Goal: Task Accomplishment & Management: Use online tool/utility

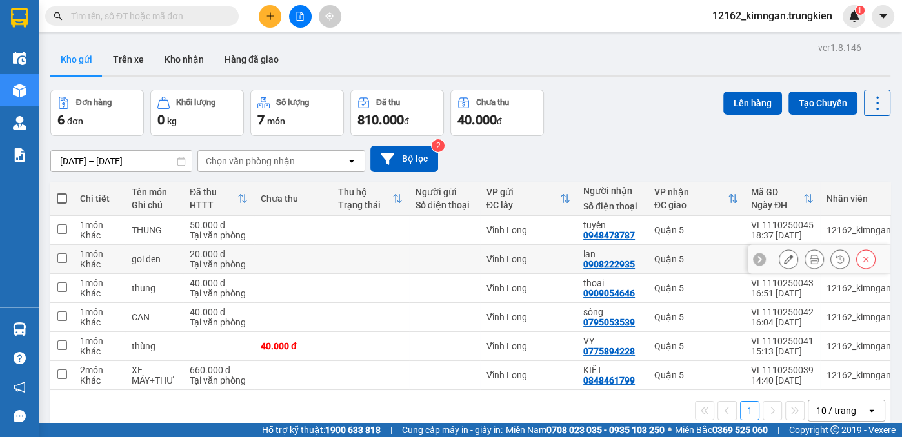
click at [399, 257] on td at bounding box center [369, 259] width 77 height 29
checkbox input "true"
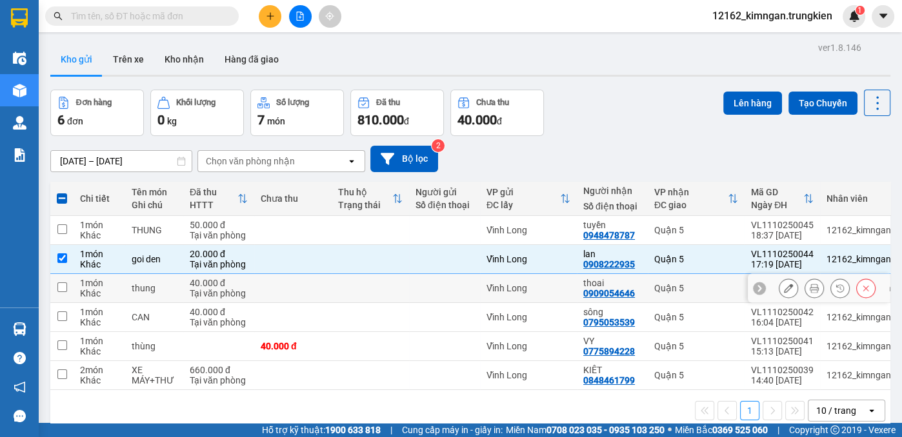
click at [402, 293] on td at bounding box center [369, 288] width 77 height 29
checkbox input "true"
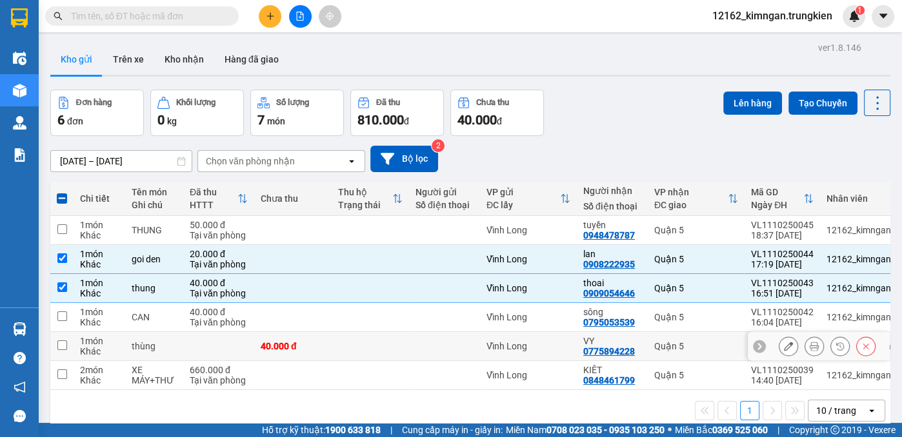
click at [426, 347] on div at bounding box center [444, 346] width 58 height 10
checkbox input "true"
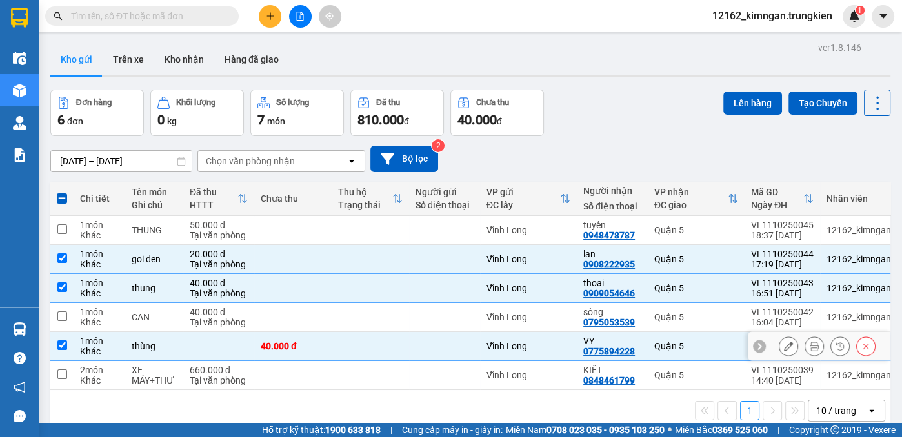
scroll to position [58, 0]
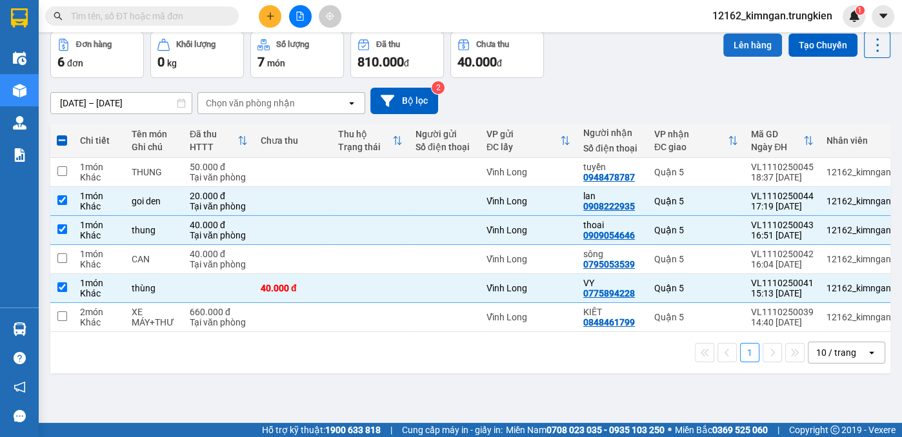
click at [740, 50] on button "Lên hàng" at bounding box center [752, 45] width 59 height 23
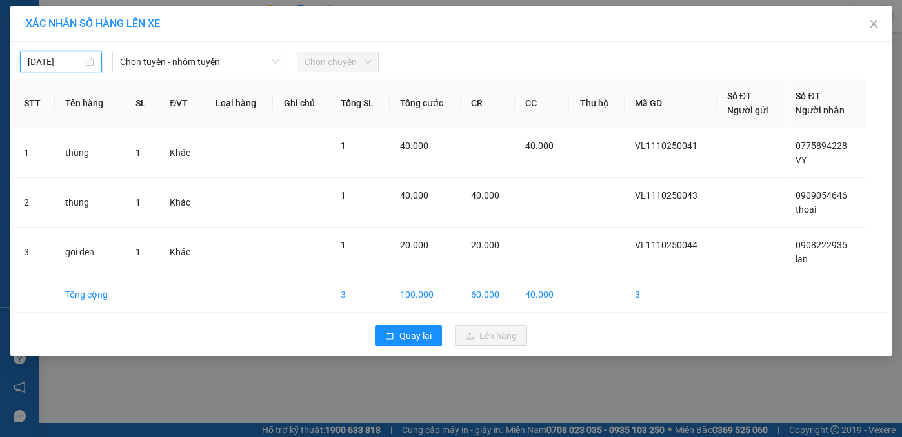
click at [59, 59] on input "12/10/2025" at bounding box center [55, 62] width 55 height 14
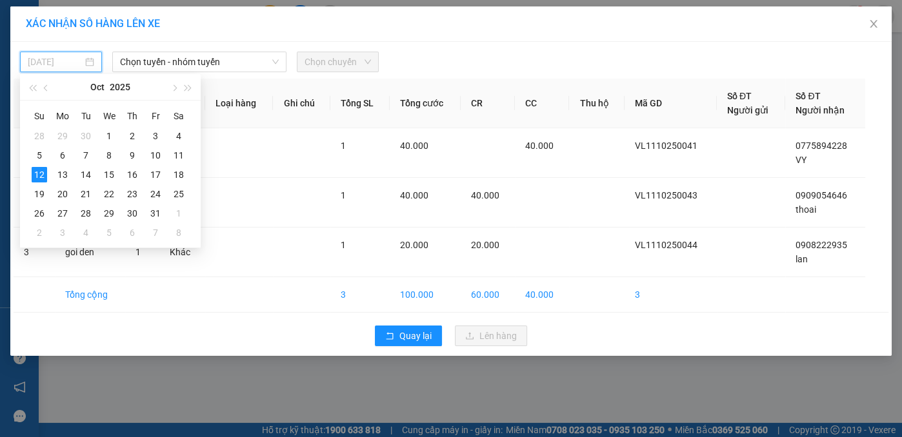
type input "12/10/2025"
click at [37, 175] on div "12" at bounding box center [39, 174] width 15 height 15
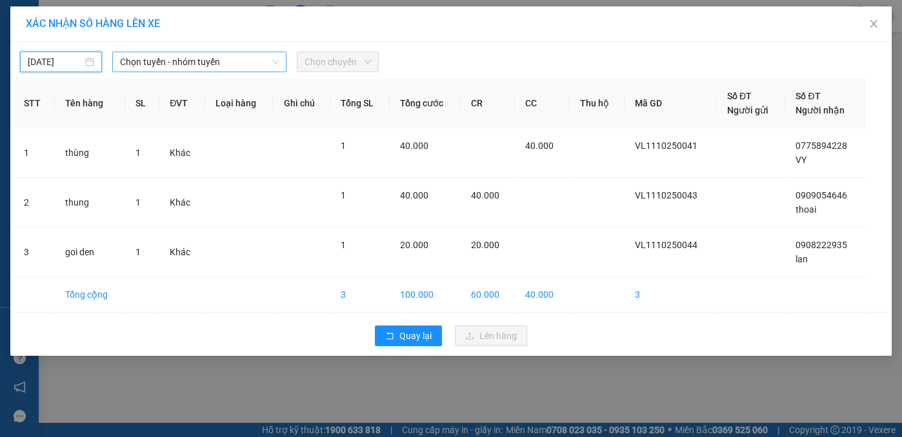
click at [146, 64] on span "Chọn tuyến - nhóm tuyến" at bounding box center [199, 61] width 159 height 19
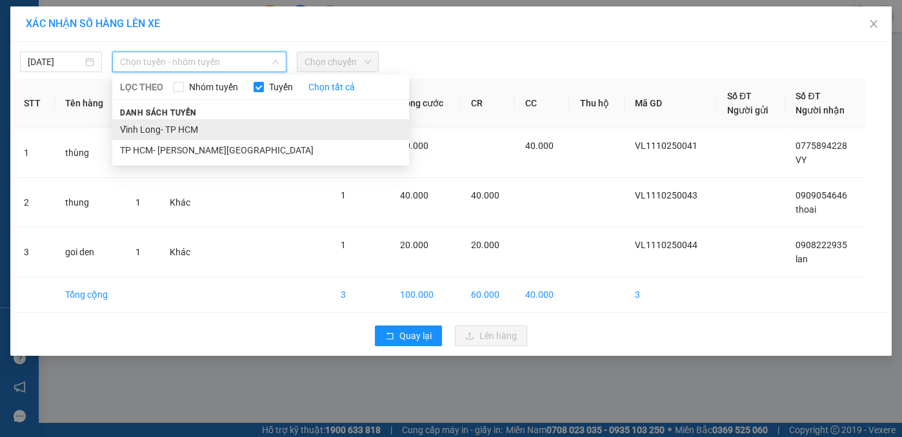
click at [157, 132] on li "Vĩnh Long- TP HCM" at bounding box center [260, 129] width 297 height 21
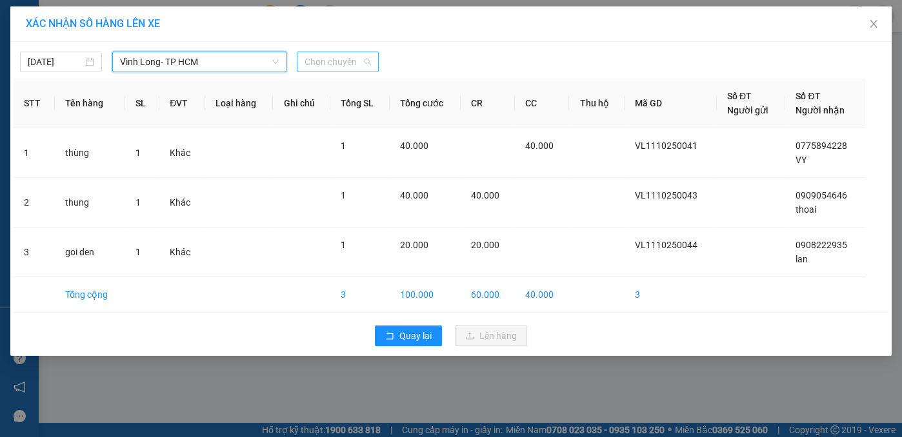
click at [310, 62] on span "Chọn chuyến" at bounding box center [337, 61] width 66 height 19
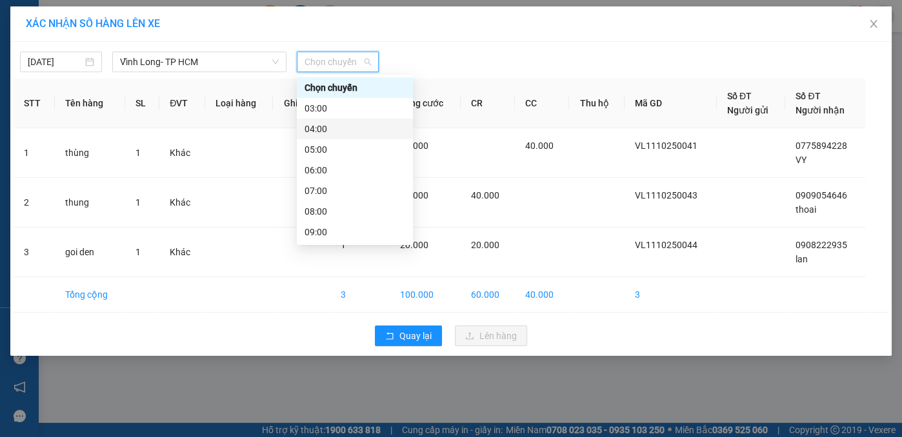
click at [313, 131] on div "04:00" at bounding box center [354, 129] width 101 height 14
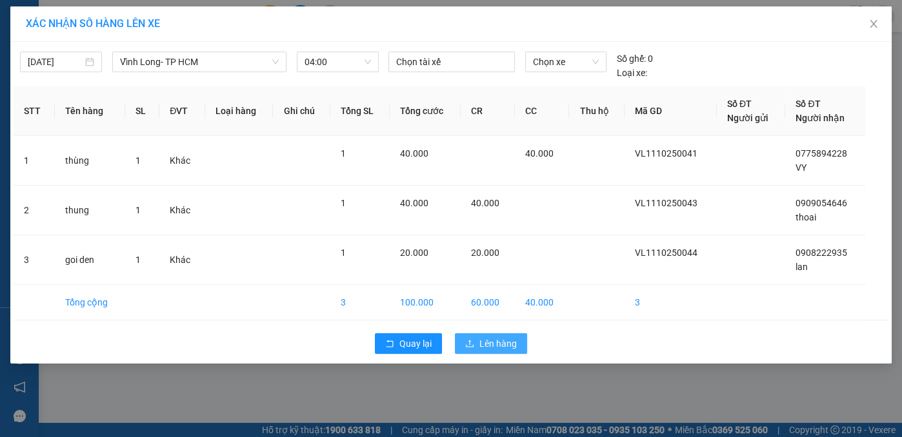
click at [497, 348] on span "Lên hàng" at bounding box center [497, 344] width 37 height 14
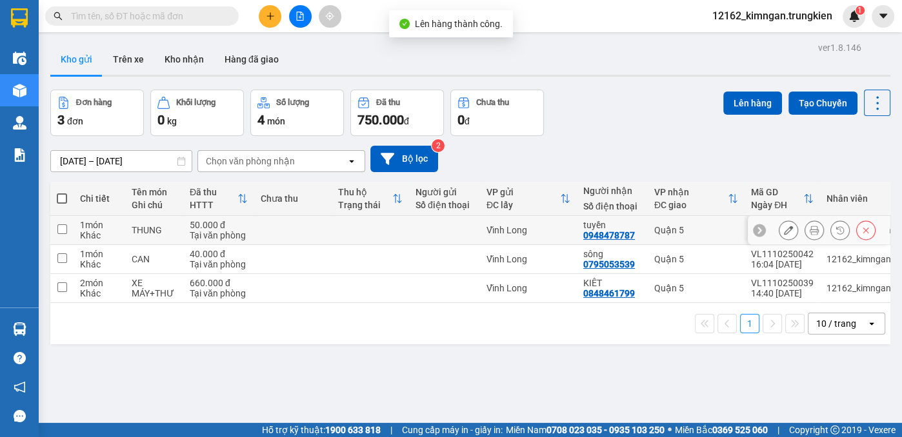
click at [568, 232] on div "Vĩnh Long" at bounding box center [528, 230] width 84 height 10
checkbox input "true"
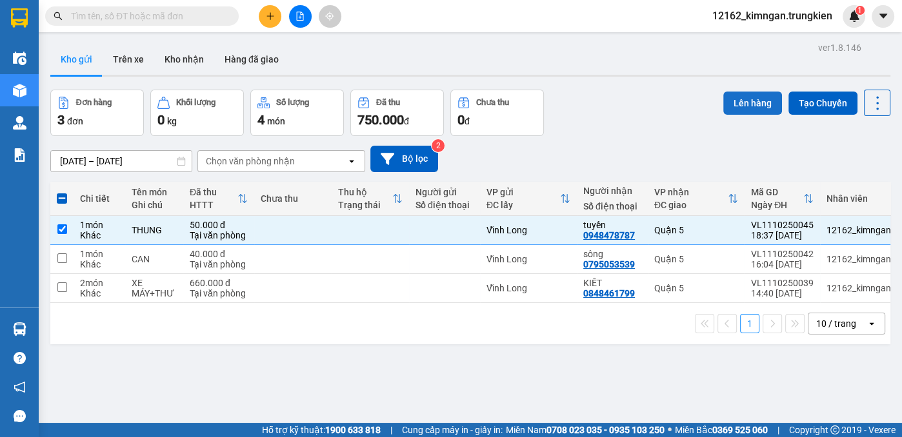
drag, startPoint x: 751, startPoint y: 105, endPoint x: 751, endPoint y: 97, distance: 7.7
click at [751, 98] on button "Lên hàng" at bounding box center [752, 103] width 59 height 23
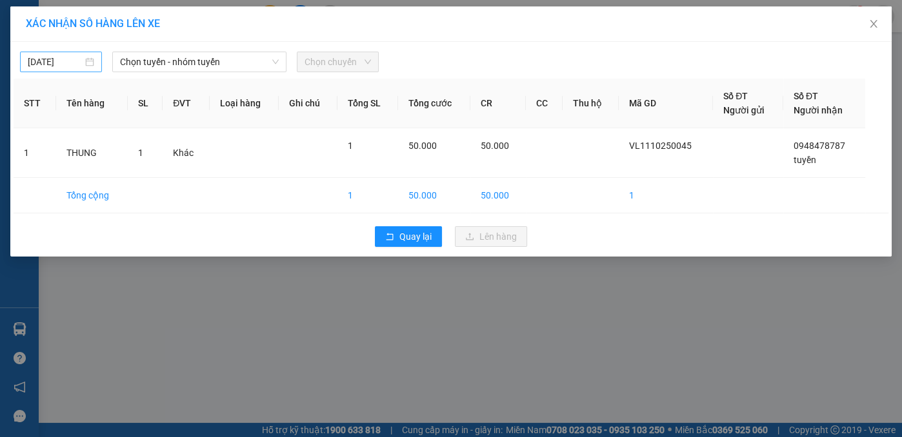
click at [75, 63] on input "11/10/2025" at bounding box center [55, 62] width 55 height 14
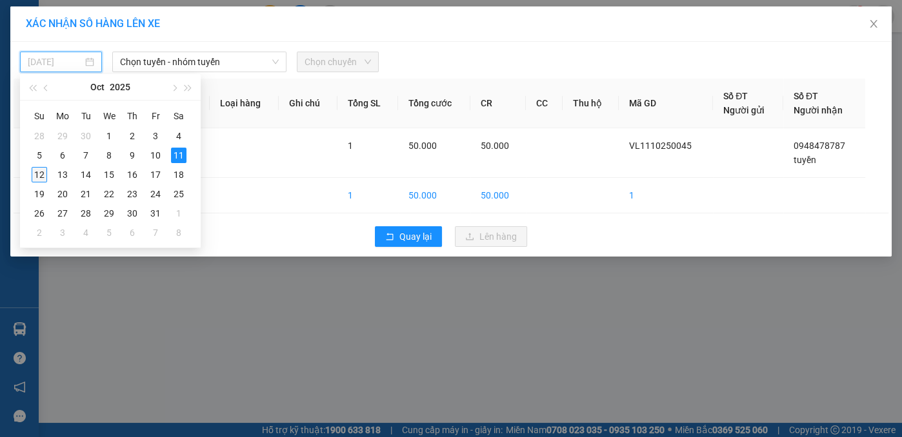
click at [36, 176] on div "12" at bounding box center [39, 174] width 15 height 15
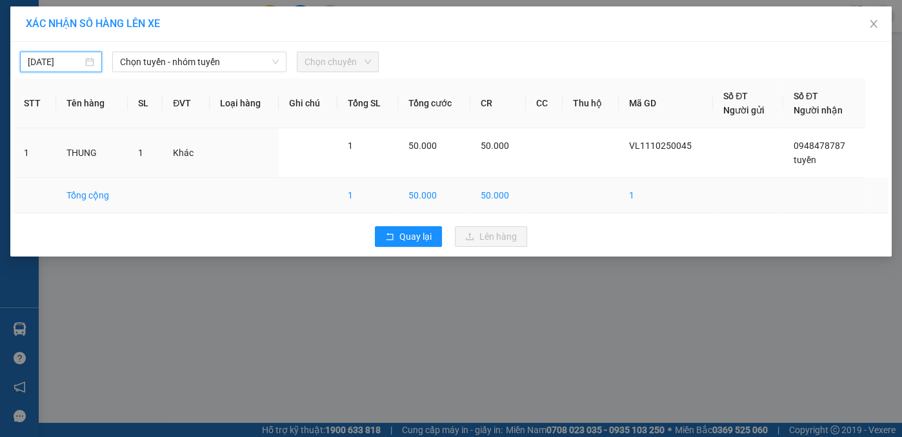
type input "12/10/2025"
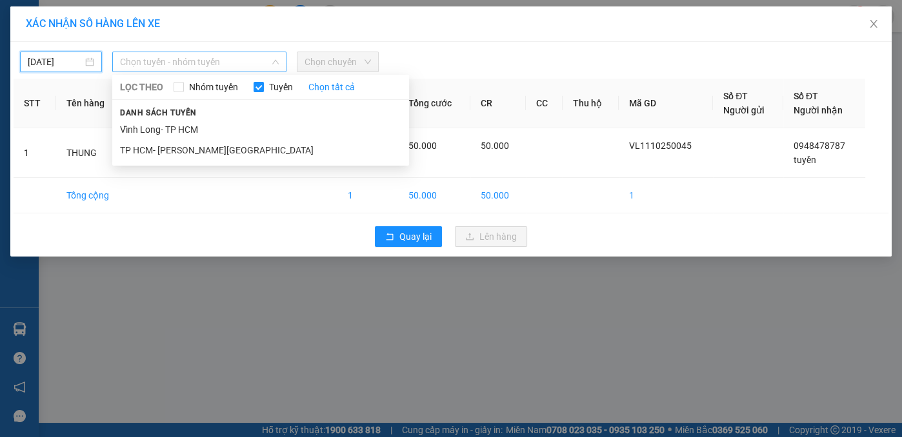
click at [175, 59] on span "Chọn tuyến - nhóm tuyến" at bounding box center [199, 61] width 159 height 19
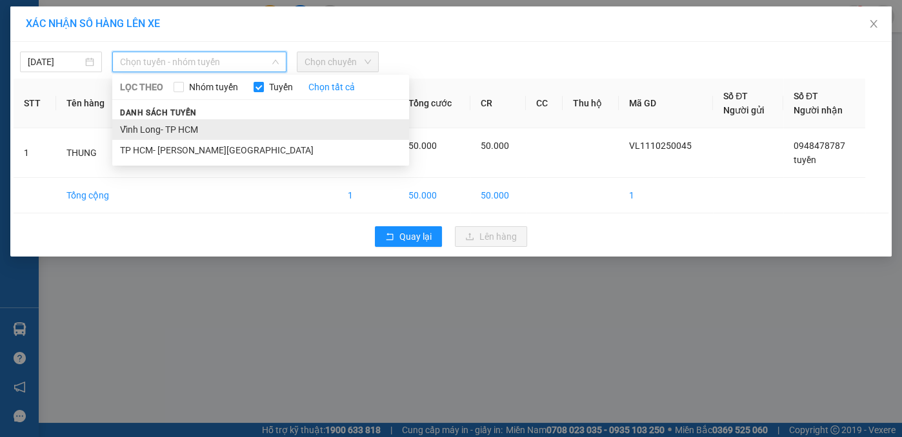
click at [179, 126] on li "Vĩnh Long- TP HCM" at bounding box center [260, 129] width 297 height 21
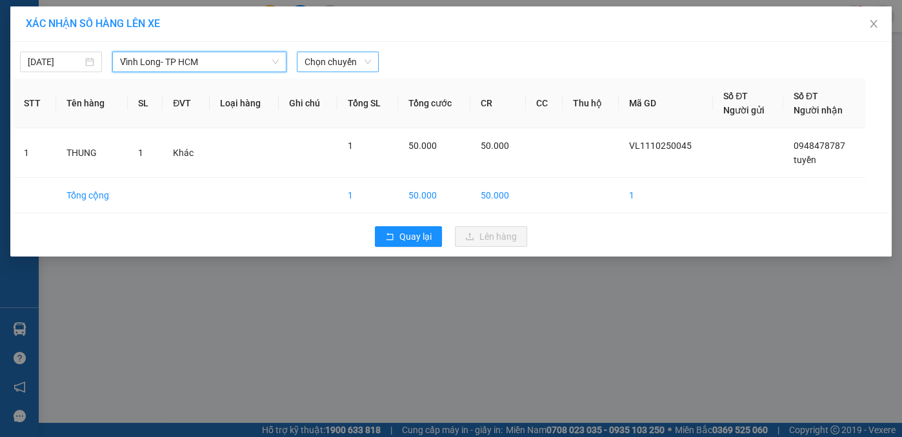
click at [332, 62] on span "Chọn chuyến" at bounding box center [337, 61] width 66 height 19
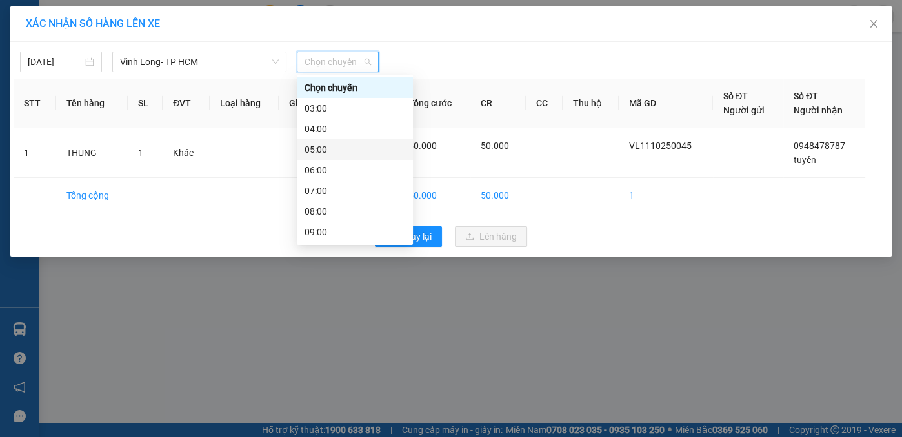
click at [324, 148] on div "05:00" at bounding box center [354, 150] width 101 height 14
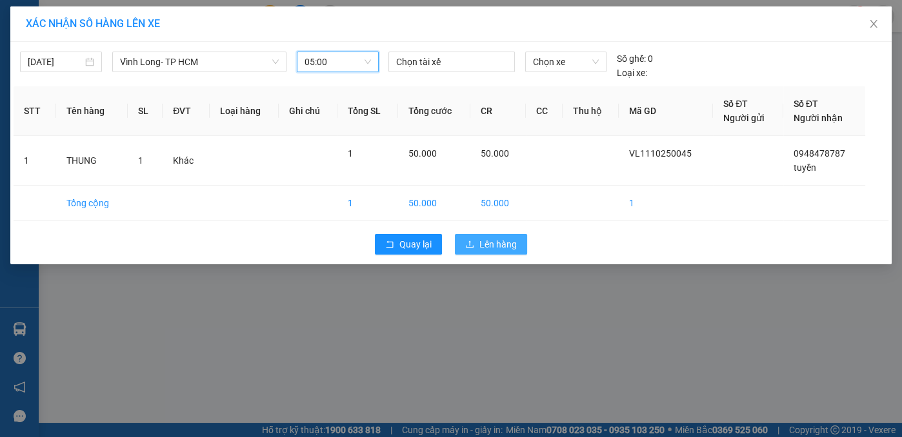
click at [504, 246] on span "Lên hàng" at bounding box center [497, 244] width 37 height 14
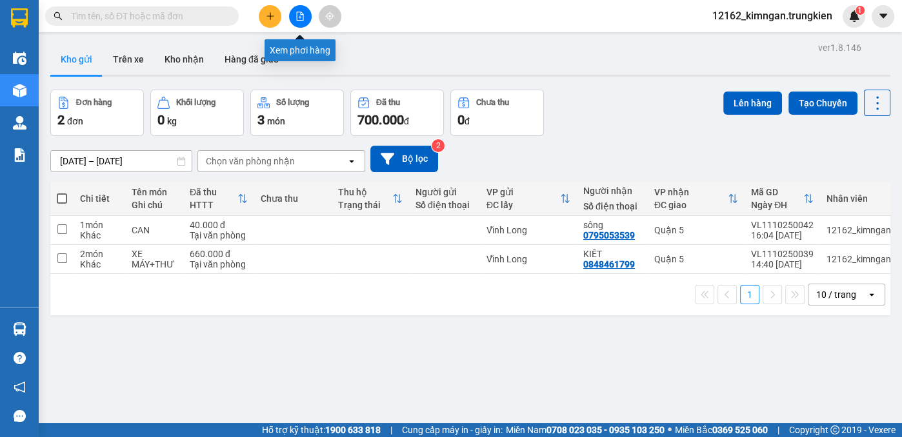
click at [308, 18] on button at bounding box center [300, 16] width 23 height 23
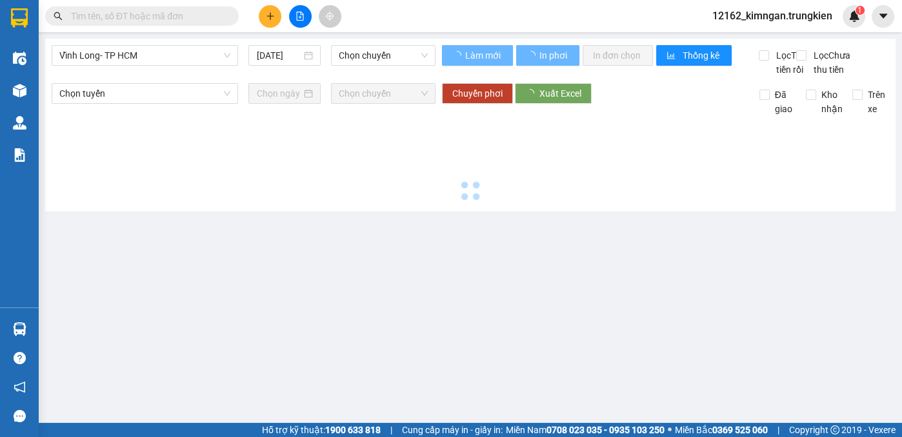
type input "12/10/2025"
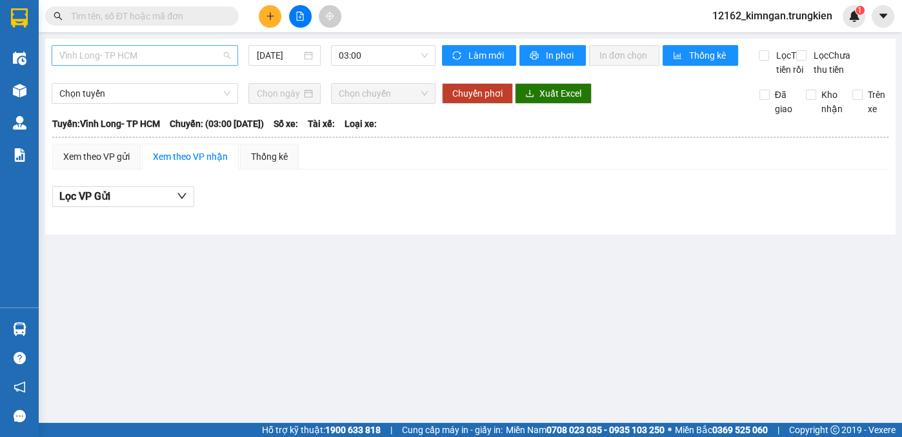
click at [210, 55] on span "Vĩnh Long- TP HCM" at bounding box center [144, 55] width 171 height 19
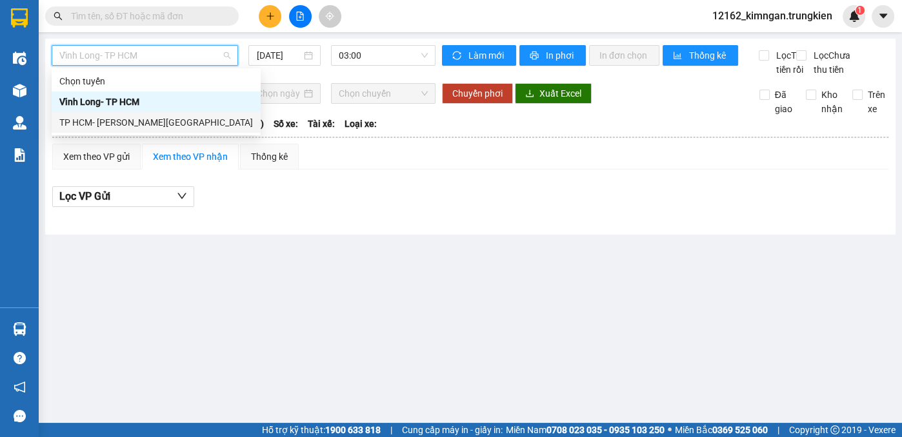
click at [179, 121] on div "TP HCM- Vĩnh Long" at bounding box center [155, 122] width 193 height 14
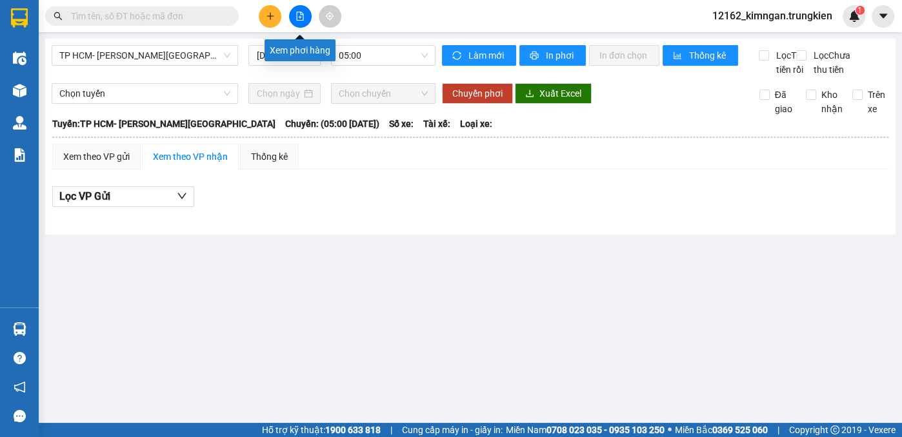
click at [298, 23] on button at bounding box center [300, 16] width 23 height 23
click at [289, 57] on input "12/10/2025" at bounding box center [278, 55] width 45 height 14
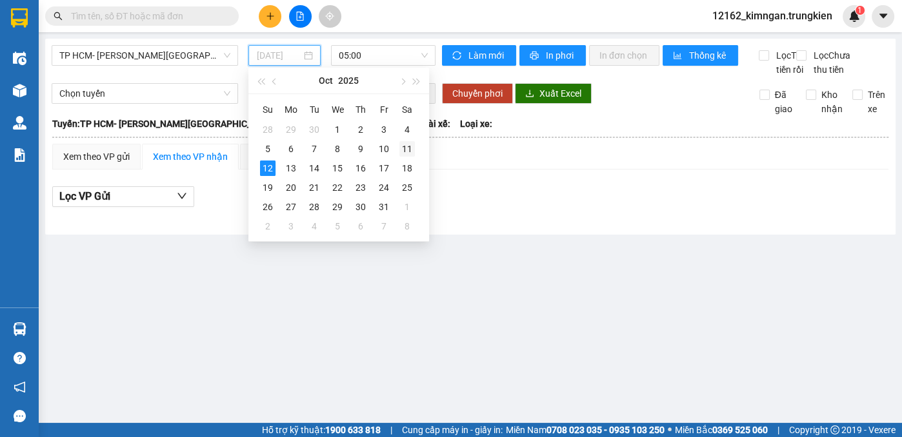
click at [408, 148] on div "11" at bounding box center [406, 148] width 15 height 15
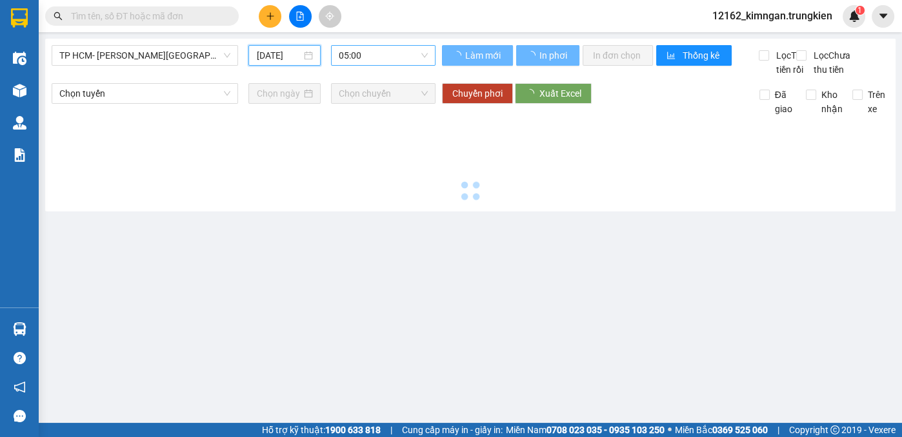
type input "11/10/2025"
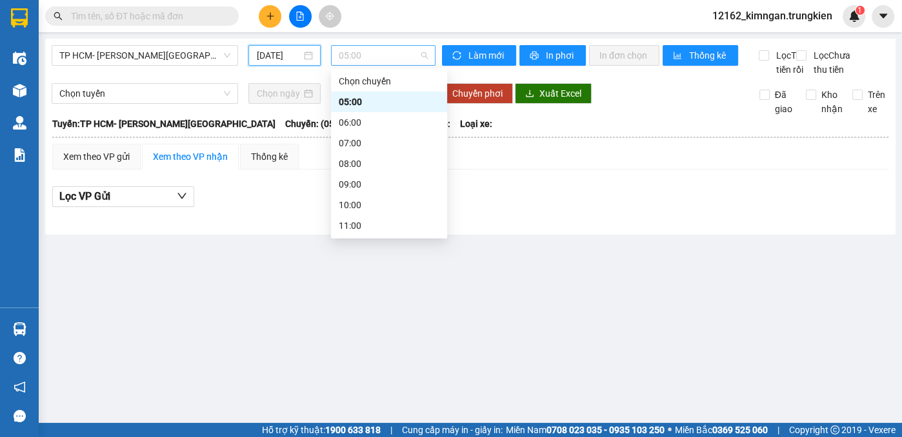
click at [385, 57] on span "05:00" at bounding box center [383, 55] width 89 height 19
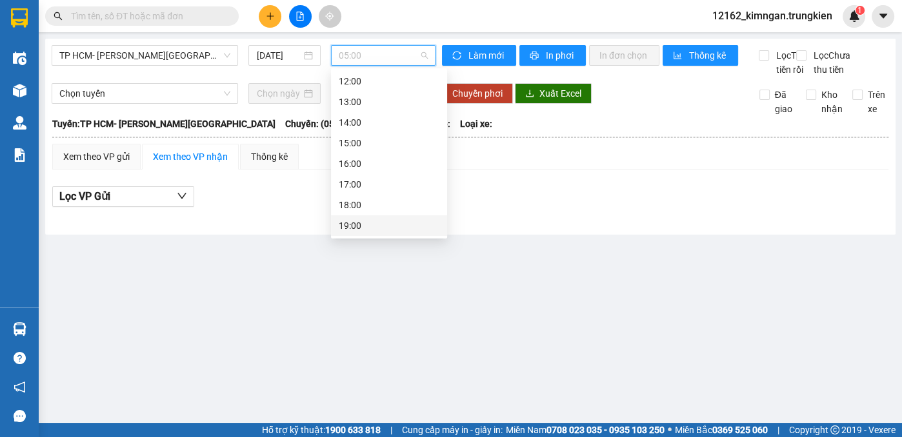
click at [356, 226] on div "19:00" at bounding box center [389, 226] width 101 height 14
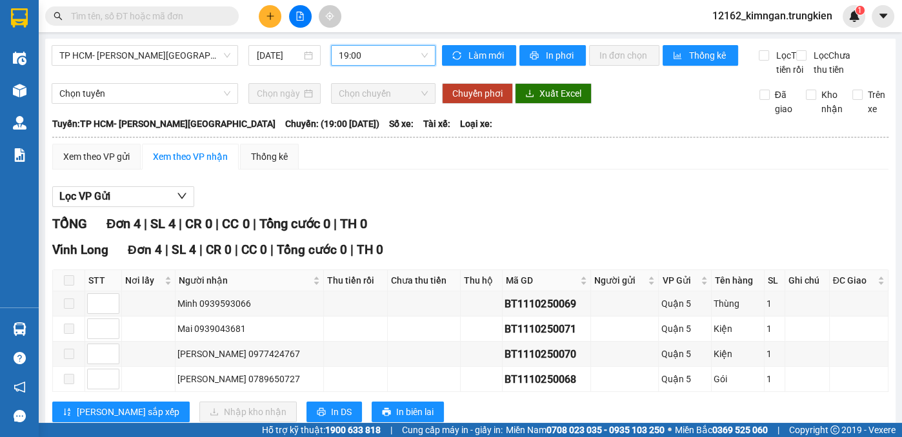
click at [362, 48] on span "19:00" at bounding box center [383, 55] width 89 height 19
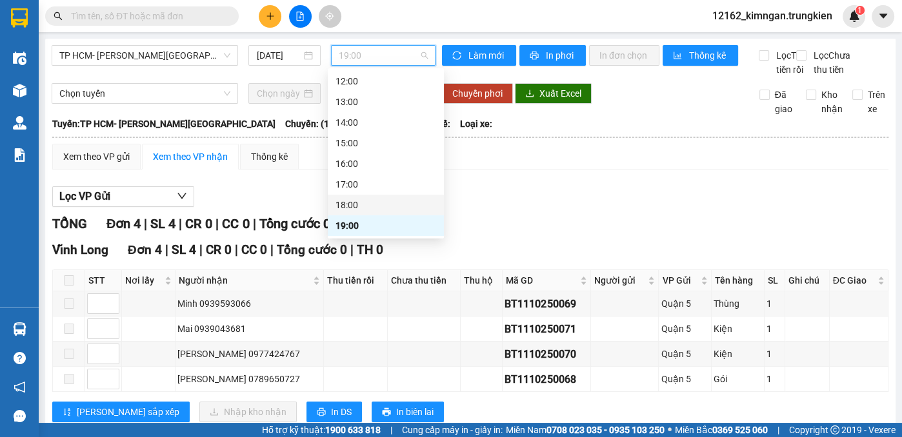
click at [353, 201] on div "18:00" at bounding box center [385, 205] width 101 height 14
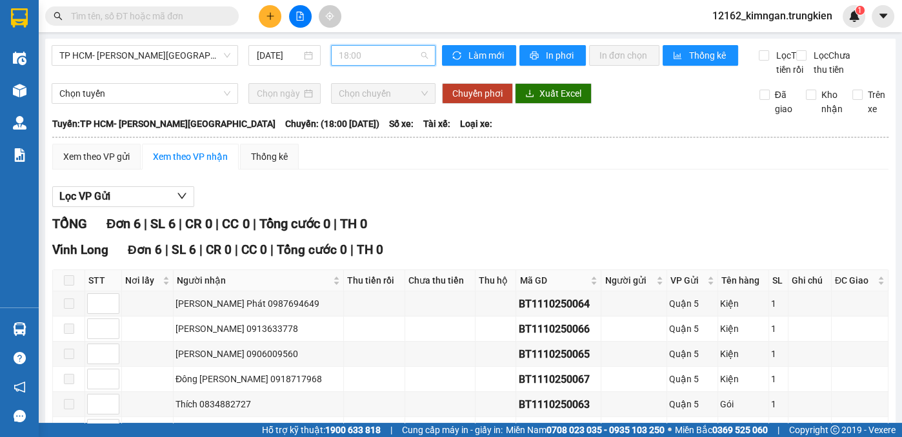
click at [377, 54] on span "18:00" at bounding box center [383, 55] width 89 height 19
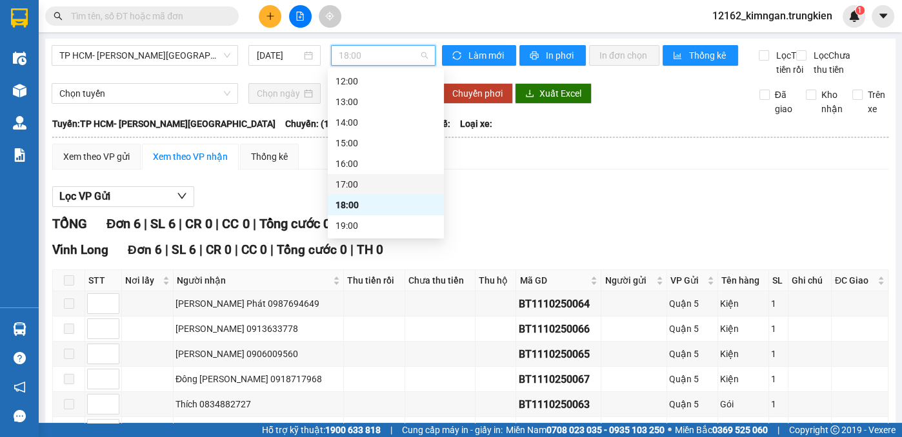
click at [359, 186] on div "17:00" at bounding box center [385, 184] width 101 height 14
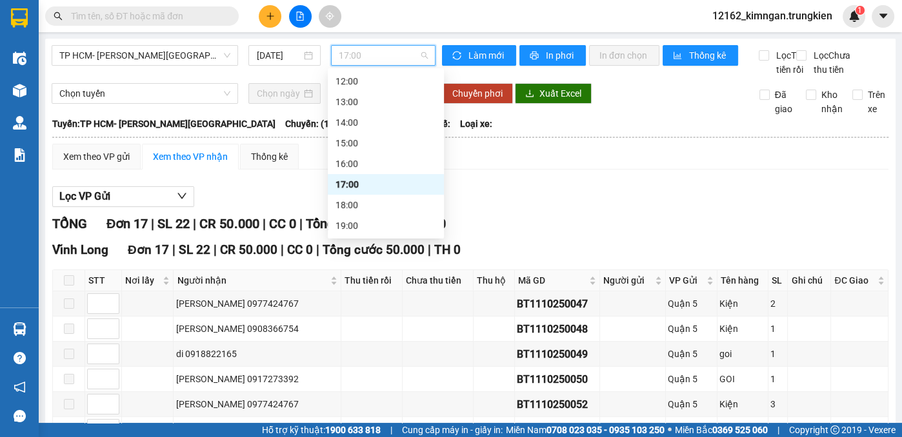
click at [366, 57] on span "17:00" at bounding box center [383, 55] width 89 height 19
click at [381, 165] on div "16:00" at bounding box center [385, 164] width 101 height 14
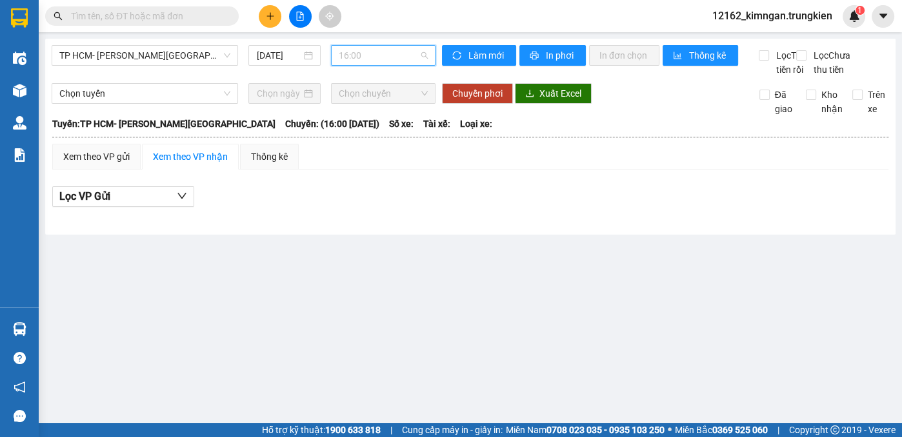
click at [383, 54] on span "16:00" at bounding box center [383, 55] width 89 height 19
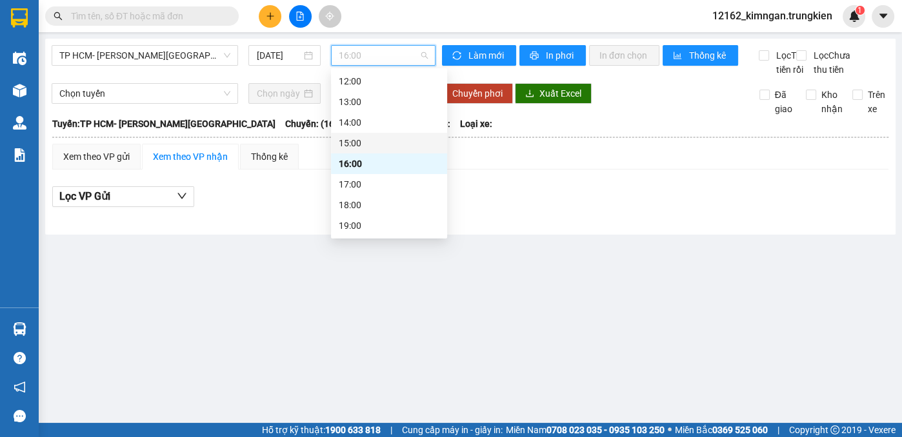
click at [366, 141] on div "15:00" at bounding box center [389, 143] width 101 height 14
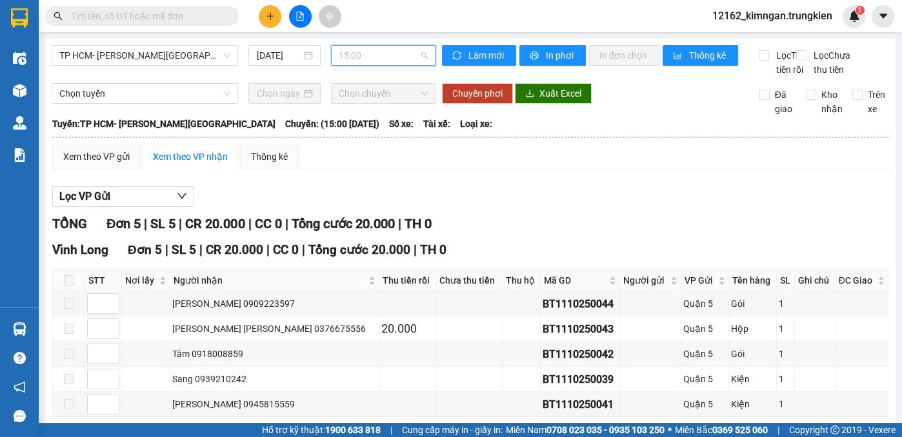
click at [393, 56] on span "15:00" at bounding box center [383, 55] width 89 height 19
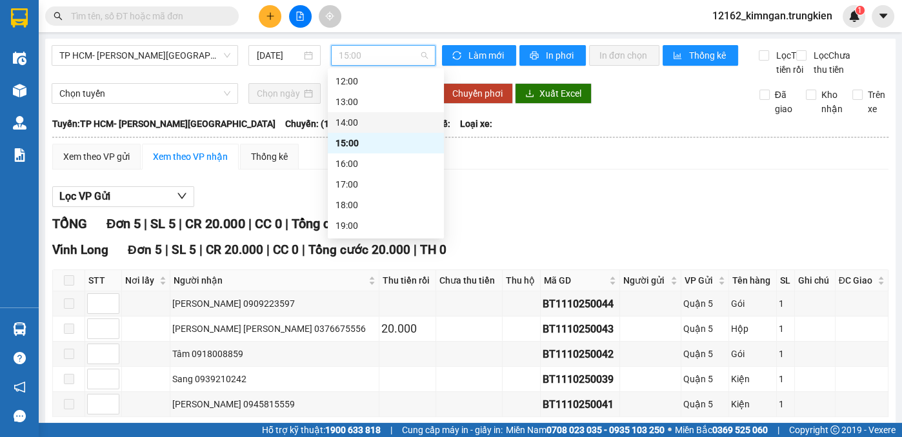
click at [366, 129] on div "14:00" at bounding box center [385, 122] width 101 height 14
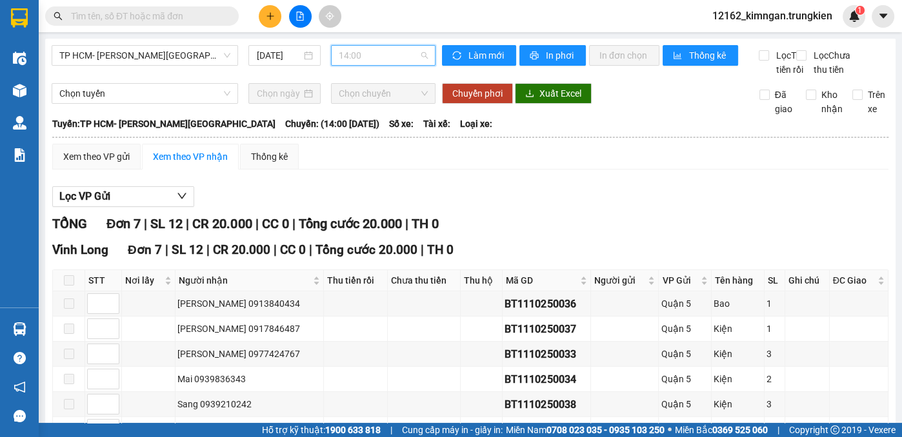
click at [364, 58] on span "14:00" at bounding box center [383, 55] width 89 height 19
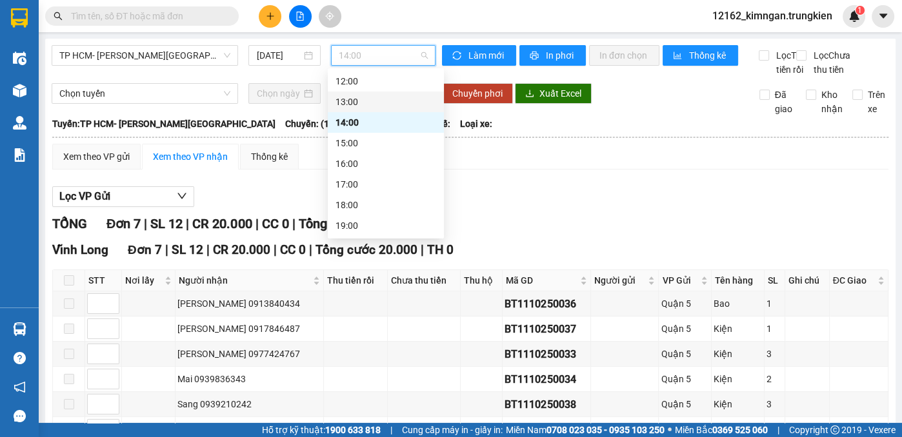
click at [362, 102] on div "13:00" at bounding box center [385, 102] width 101 height 14
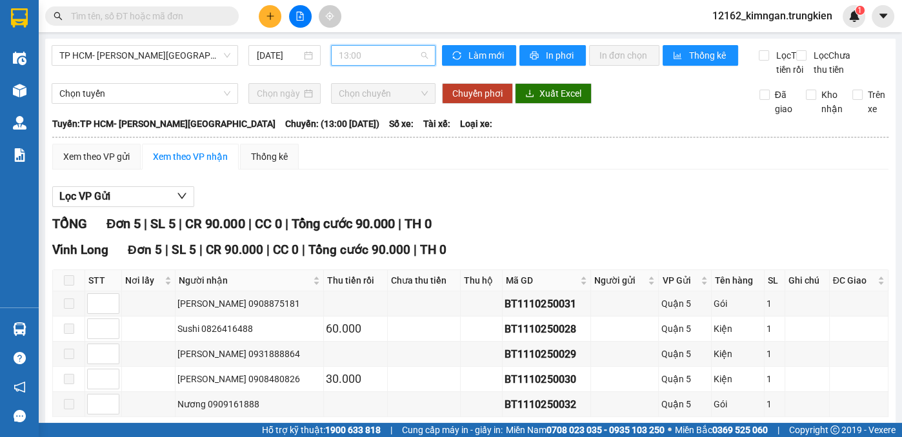
click at [364, 51] on span "13:00" at bounding box center [383, 55] width 89 height 19
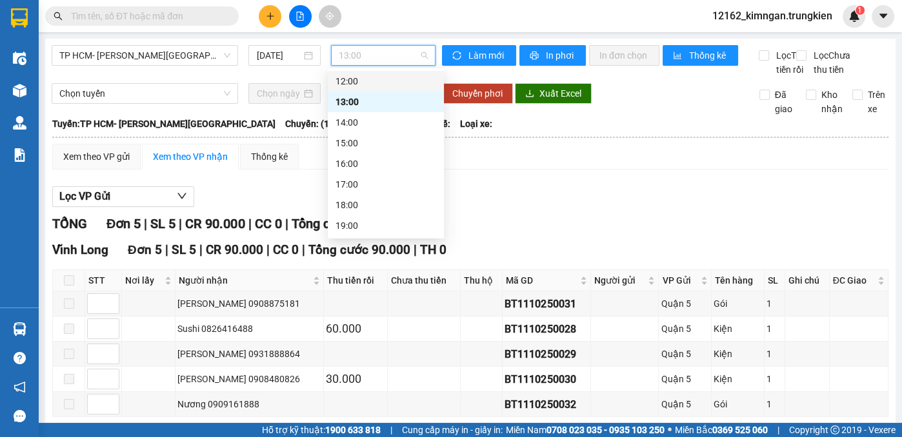
click at [362, 85] on div "12:00" at bounding box center [385, 81] width 101 height 14
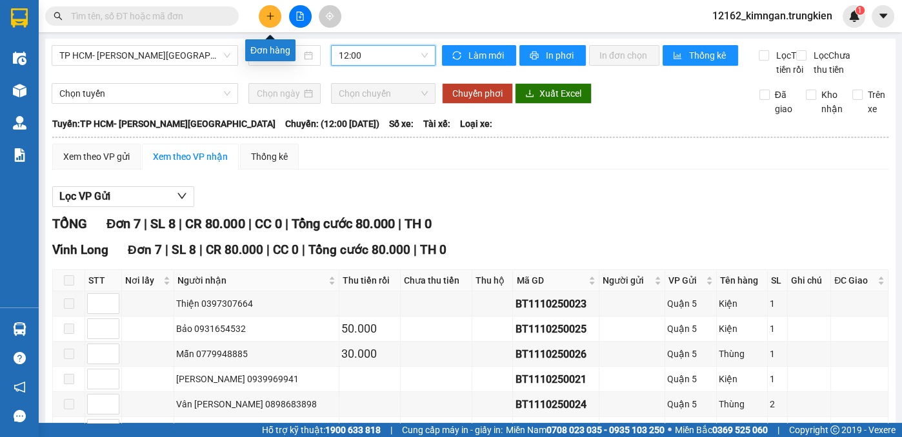
click at [272, 19] on icon "plus" at bounding box center [270, 16] width 9 height 9
